Goal: Ask a question: Seek information or help from site administrators or community

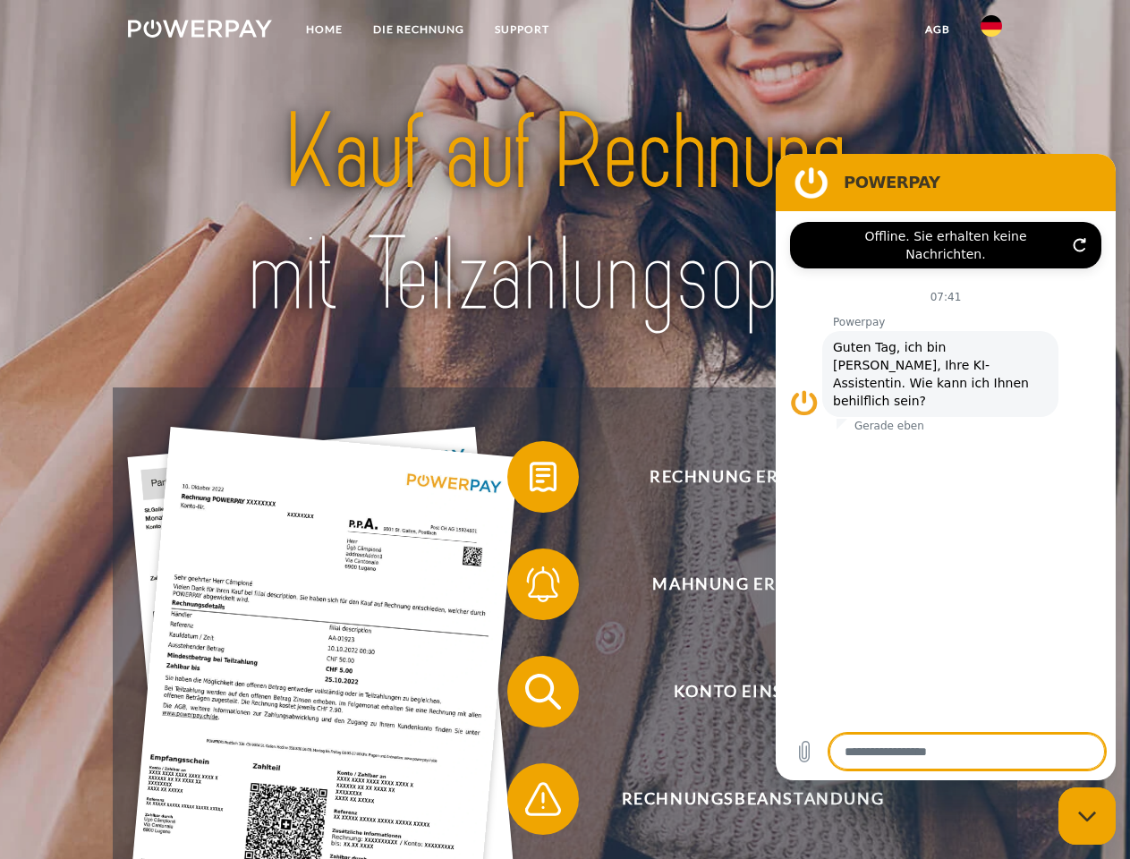
click at [199, 31] on img at bounding box center [200, 29] width 144 height 18
click at [991, 31] on img at bounding box center [990, 25] width 21 height 21
click at [936, 30] on link "agb" at bounding box center [937, 29] width 55 height 32
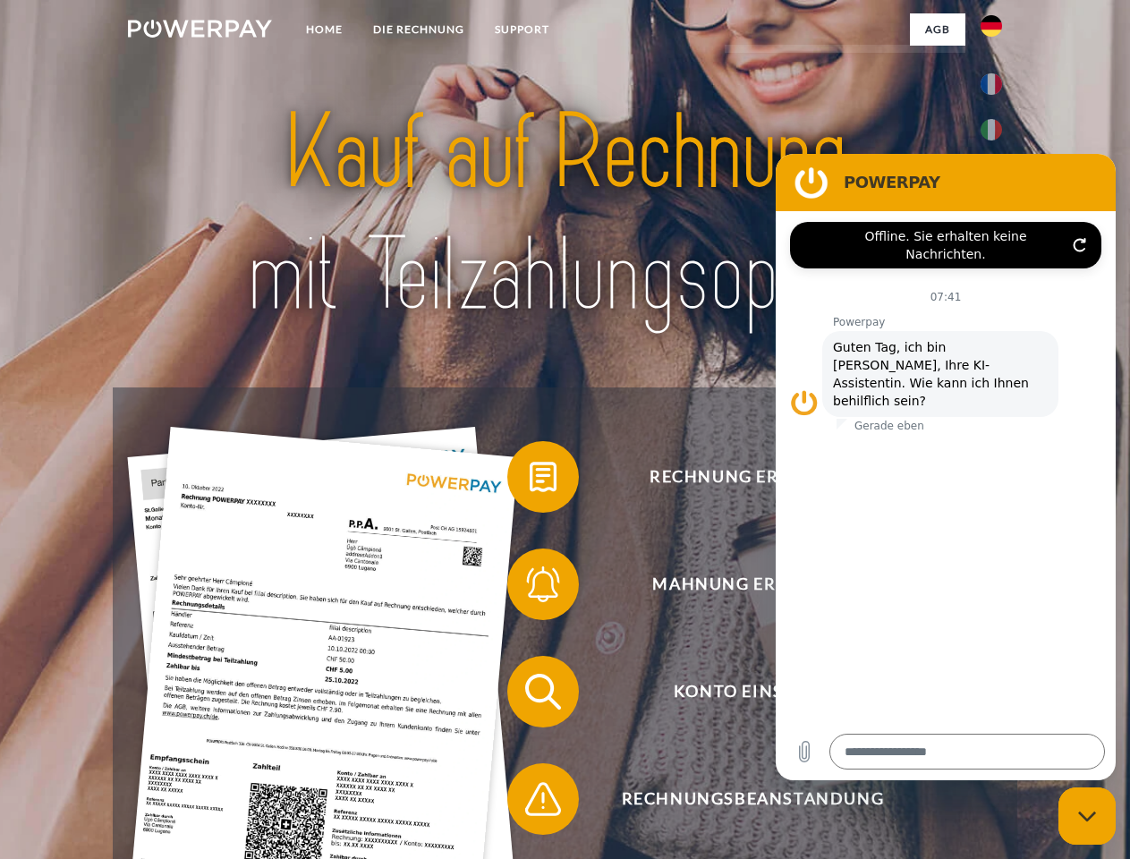
click at [529, 480] on span at bounding box center [515, 476] width 89 height 89
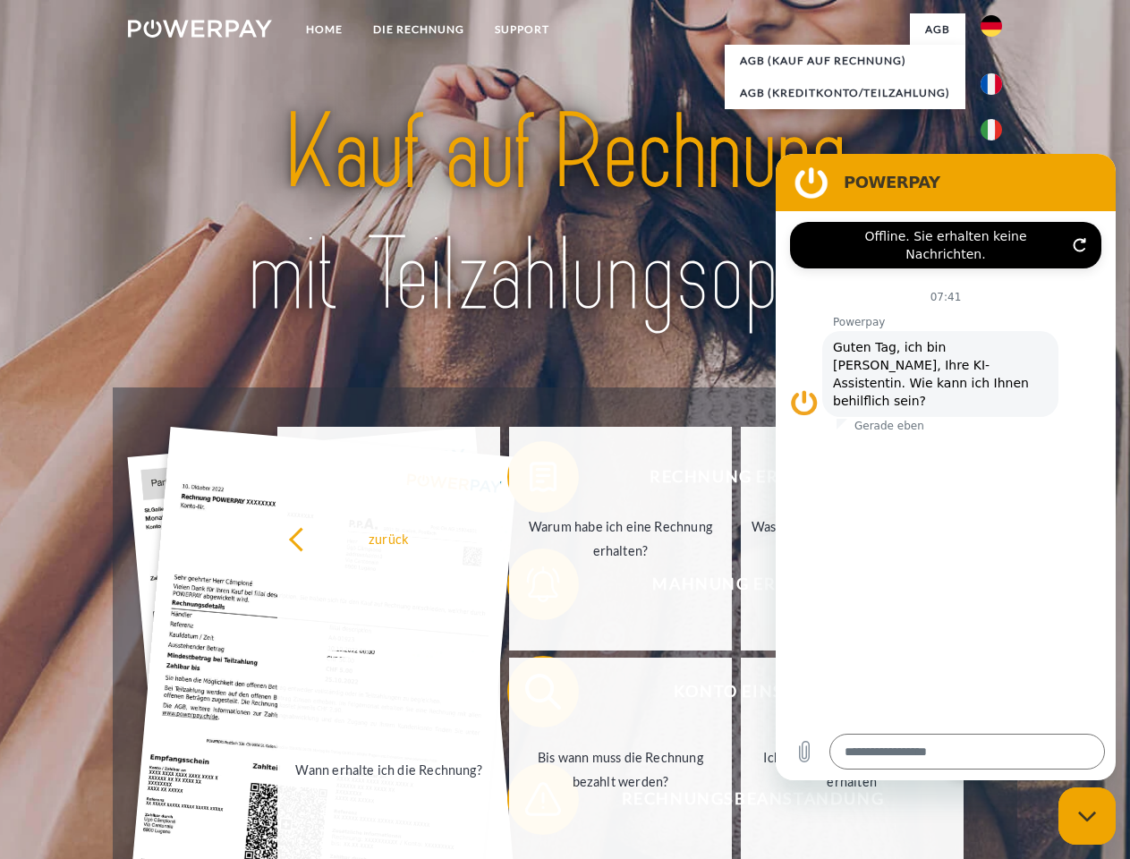
click at [529, 588] on link "Warum habe ich eine Rechnung erhalten?" at bounding box center [620, 539] width 223 height 224
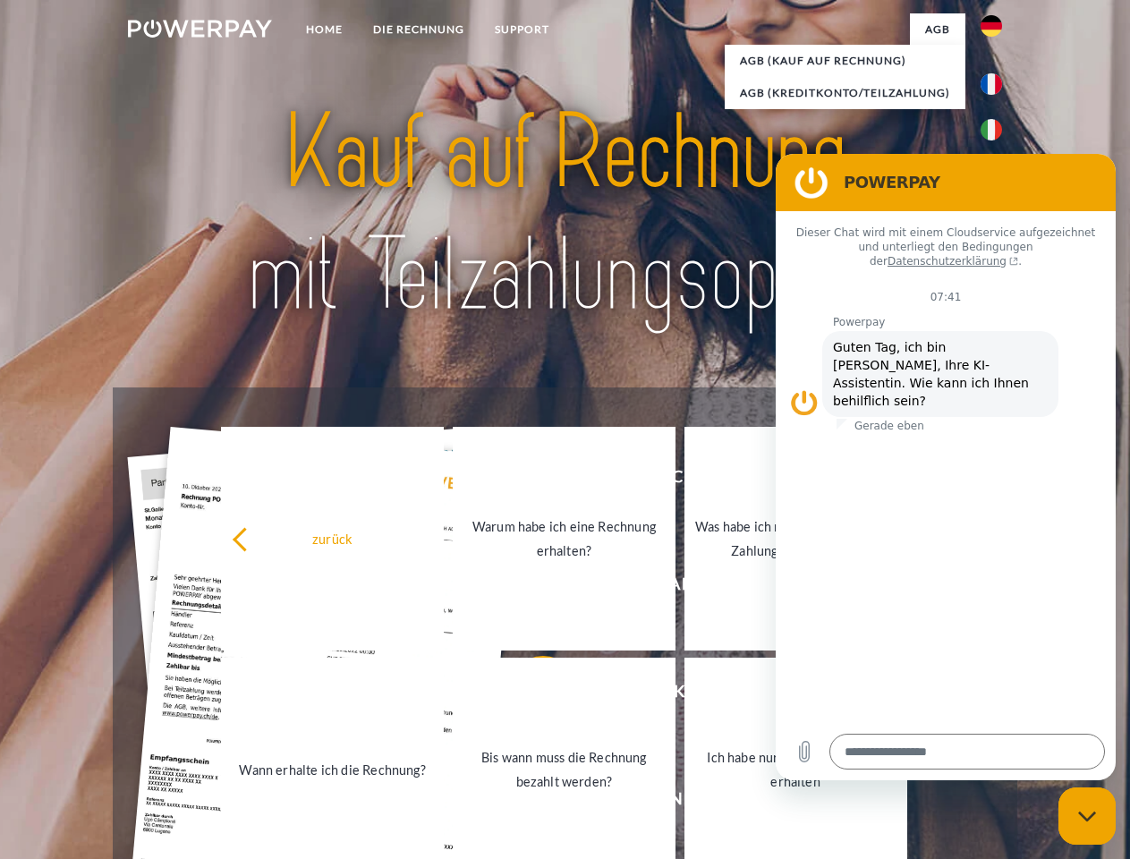
click at [684, 695] on link "Ich habe nur eine Teillieferung erhalten" at bounding box center [795, 769] width 223 height 224
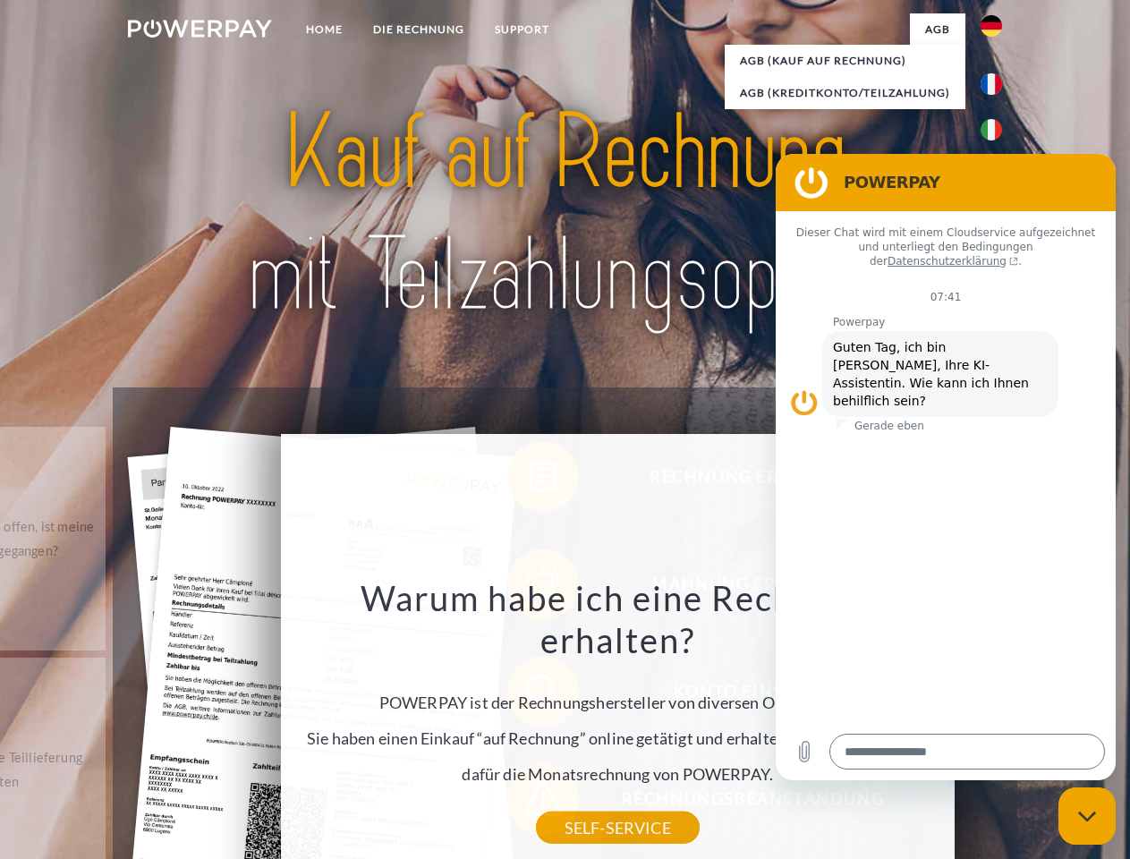
click at [529, 802] on div "Warum habe ich eine Rechnung erhalten? POWERPAY ist der Rechnungshersteller von…" at bounding box center [617, 701] width 653 height 251
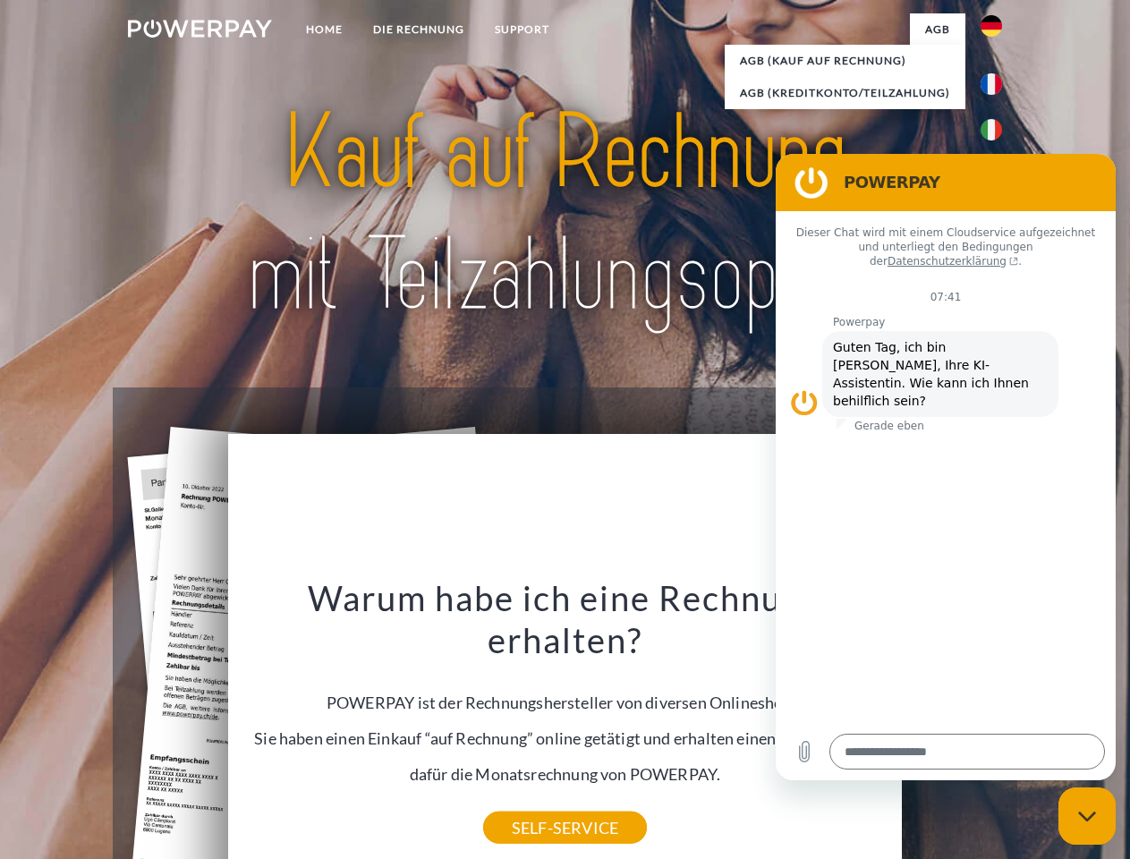
click at [1087, 816] on icon "Messaging-Fenster schließen" at bounding box center [1087, 816] width 19 height 12
type textarea "*"
